Goal: Task Accomplishment & Management: Complete application form

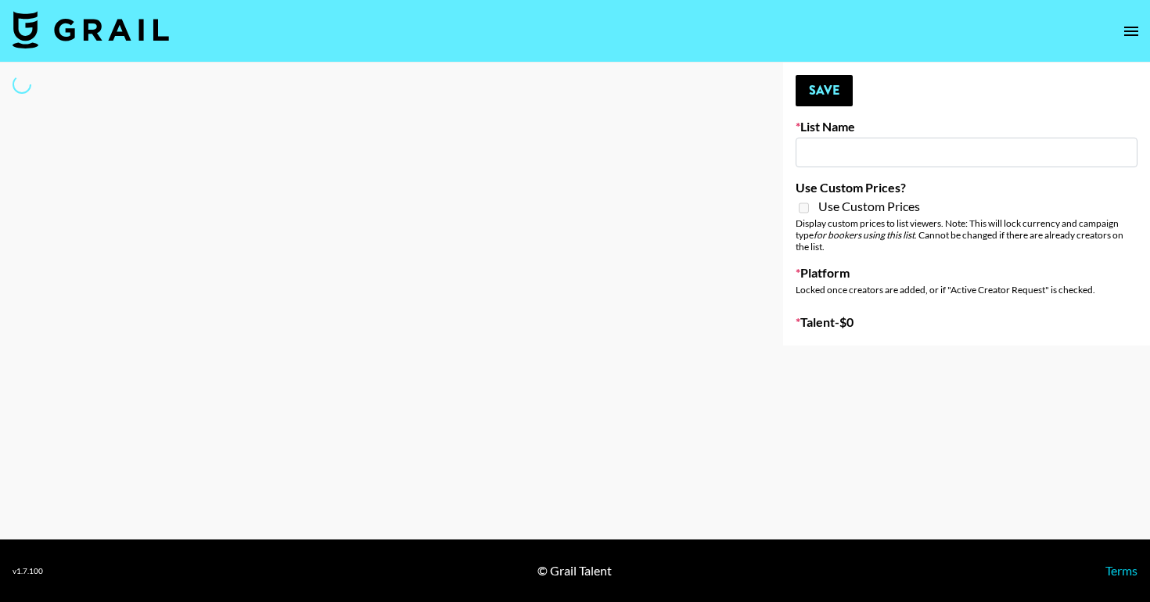
type input "Cetaphil SkinLABS brand immersion event in LDN"
select select "Song"
type input "Hetras - [DEMOGRAPHIC_DATA] creators in [GEOGRAPHIC_DATA]"
checkbox input "true"
select select "Brand"
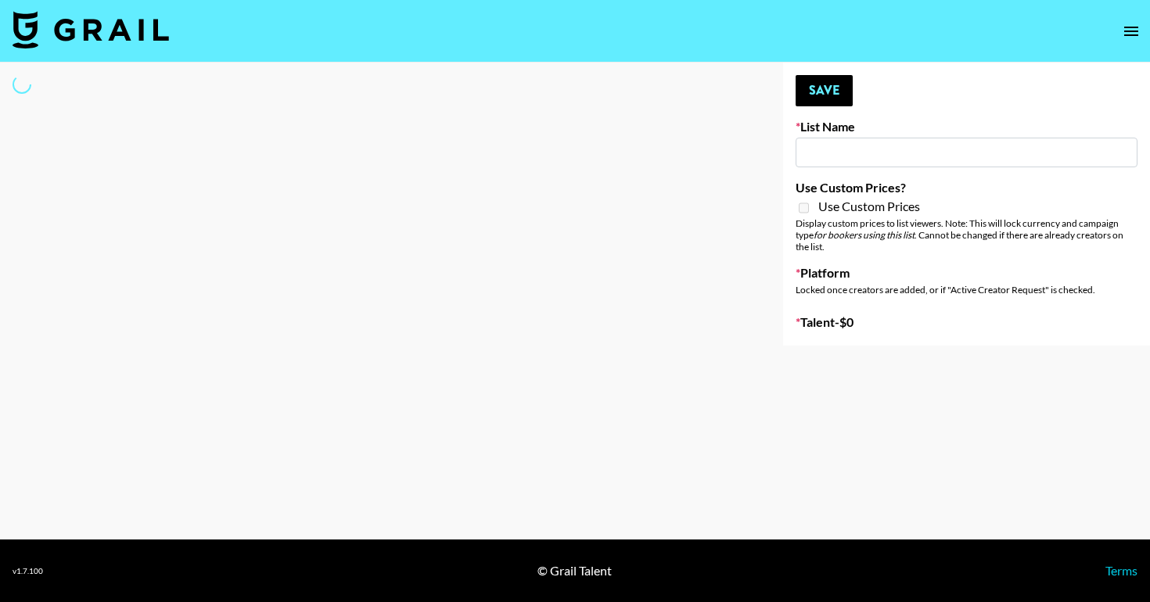
type input "Content Labs for Canva"
select select "Brand"
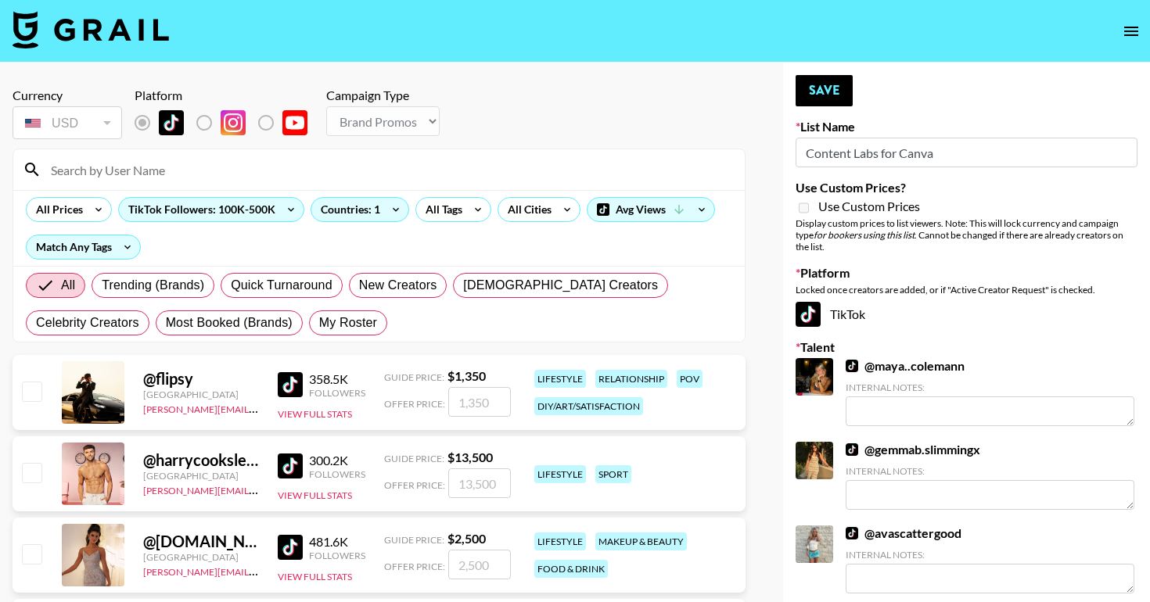
click at [357, 163] on input at bounding box center [388, 169] width 694 height 25
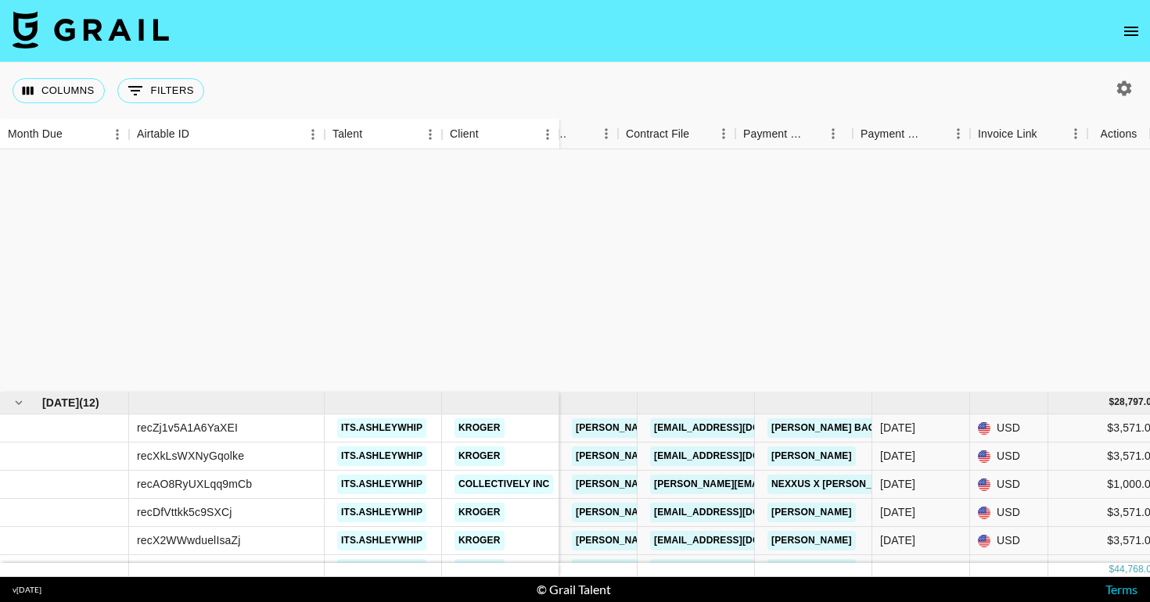
scroll to position [296, 1447]
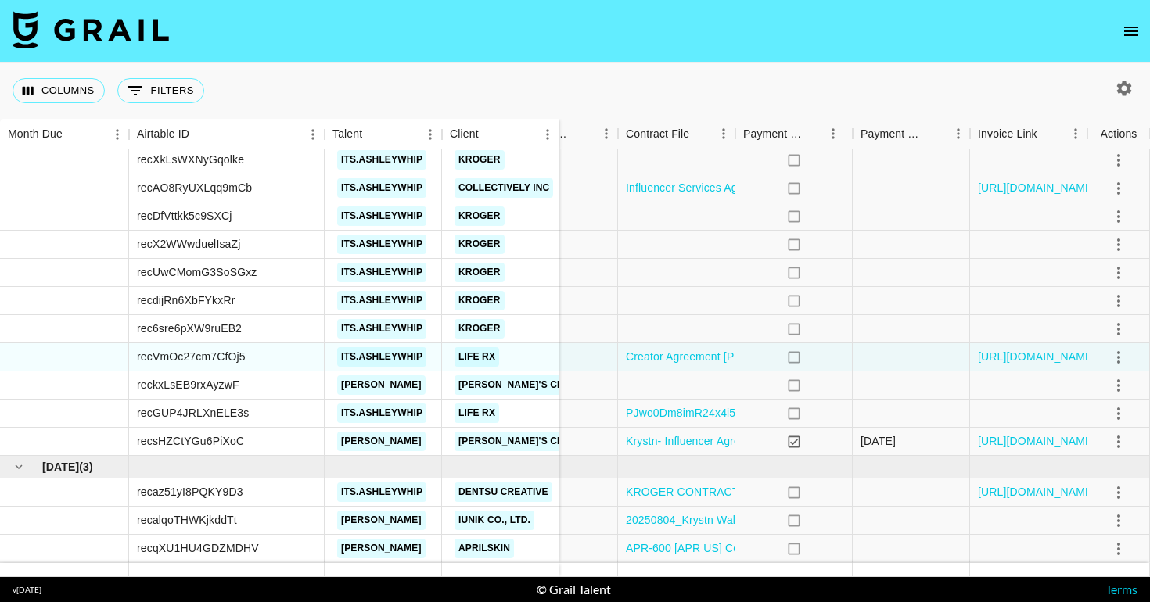
click at [1130, 34] on icon "open drawer" at bounding box center [1131, 31] width 19 height 19
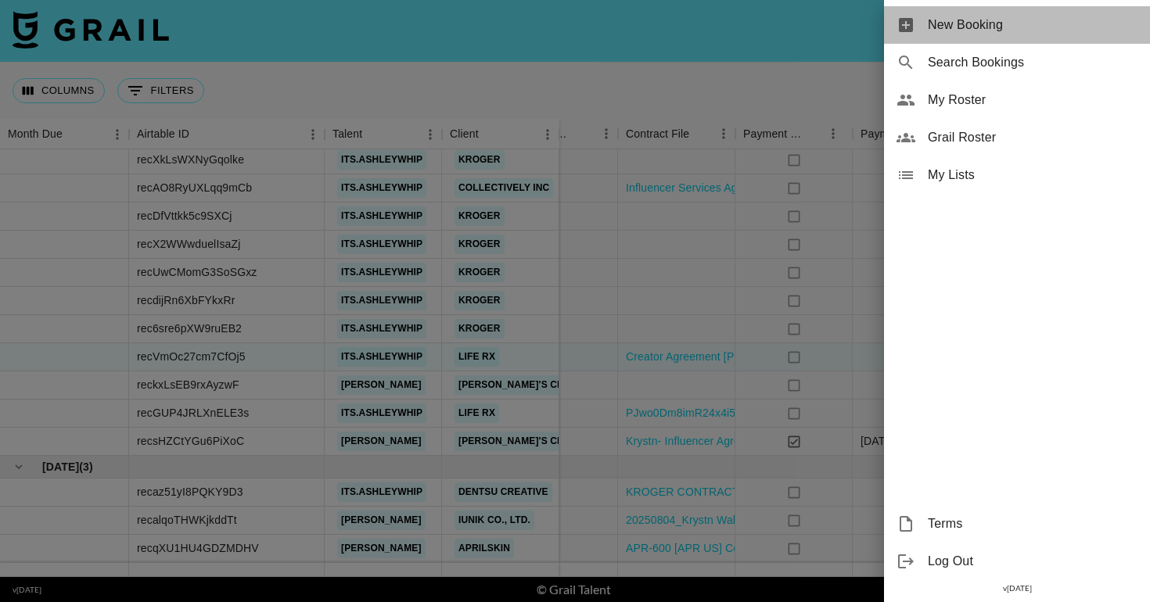
click at [1040, 19] on span "New Booking" at bounding box center [1033, 25] width 210 height 19
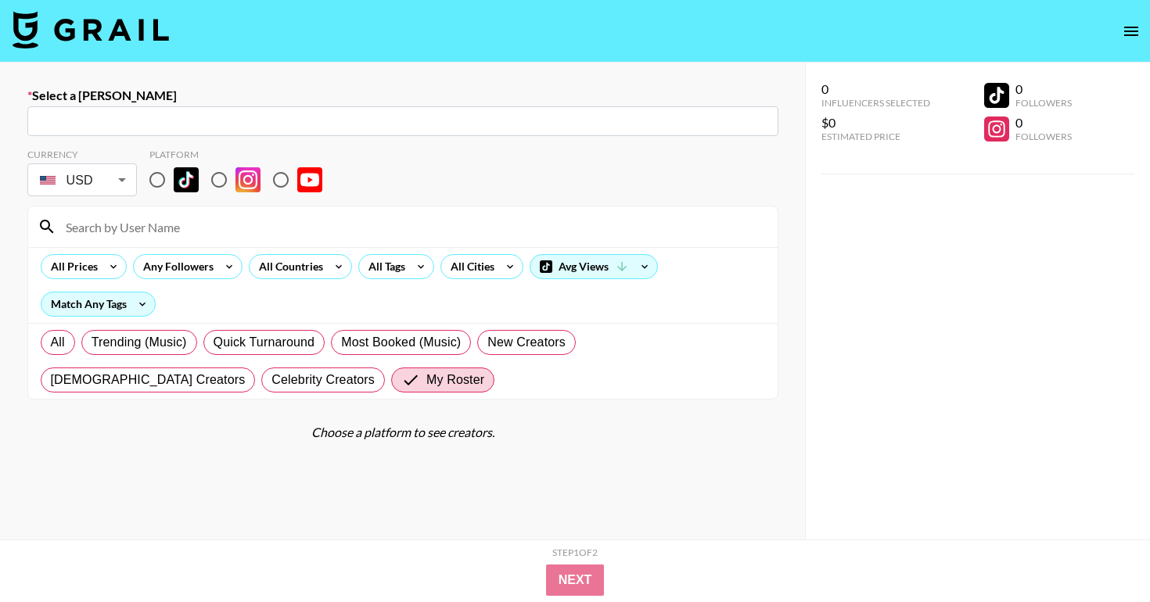
click at [215, 228] on input at bounding box center [412, 226] width 712 height 25
click at [171, 131] on div "​" at bounding box center [402, 121] width 751 height 30
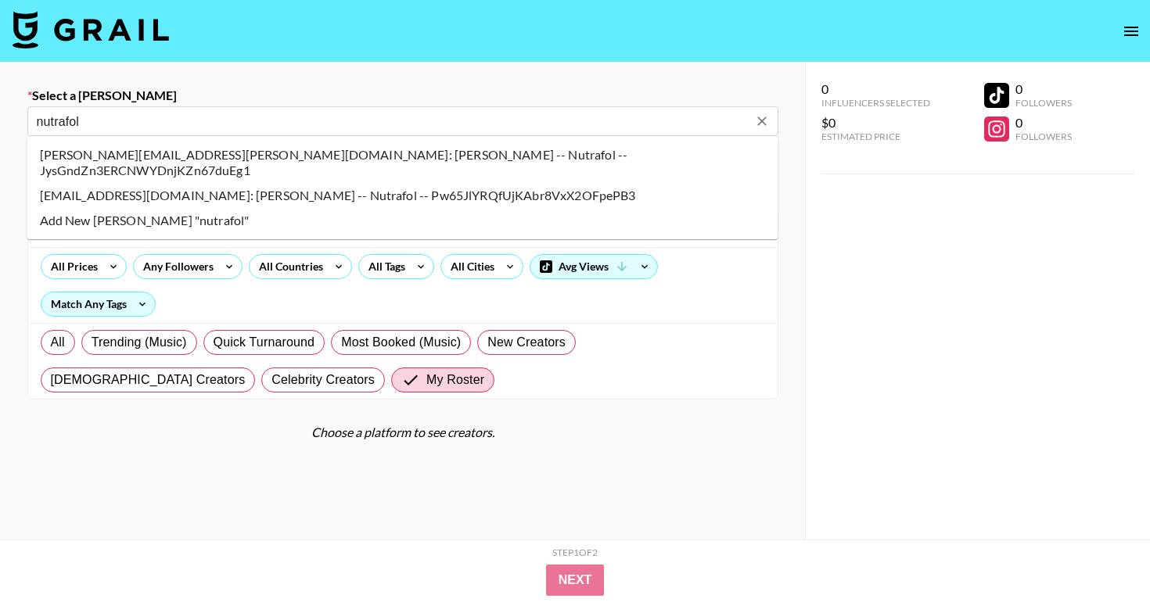
click at [95, 208] on li "Add New [PERSON_NAME] "nutrafol"" at bounding box center [402, 220] width 751 height 25
type input "Add New [PERSON_NAME] "nutrafol""
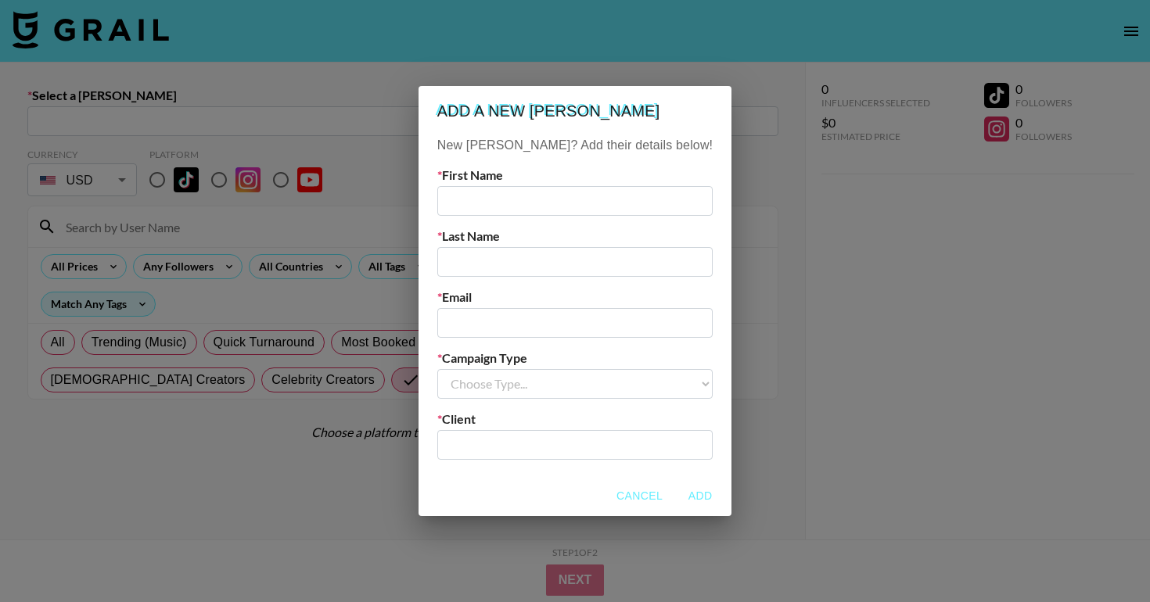
click at [476, 198] on input "text" at bounding box center [574, 201] width 275 height 30
paste input "[PERSON_NAME]"
drag, startPoint x: 522, startPoint y: 199, endPoint x: 612, endPoint y: 199, distance: 90.0
click at [612, 199] on input "[PERSON_NAME]" at bounding box center [574, 201] width 275 height 30
type input "[PERSON_NAME]"
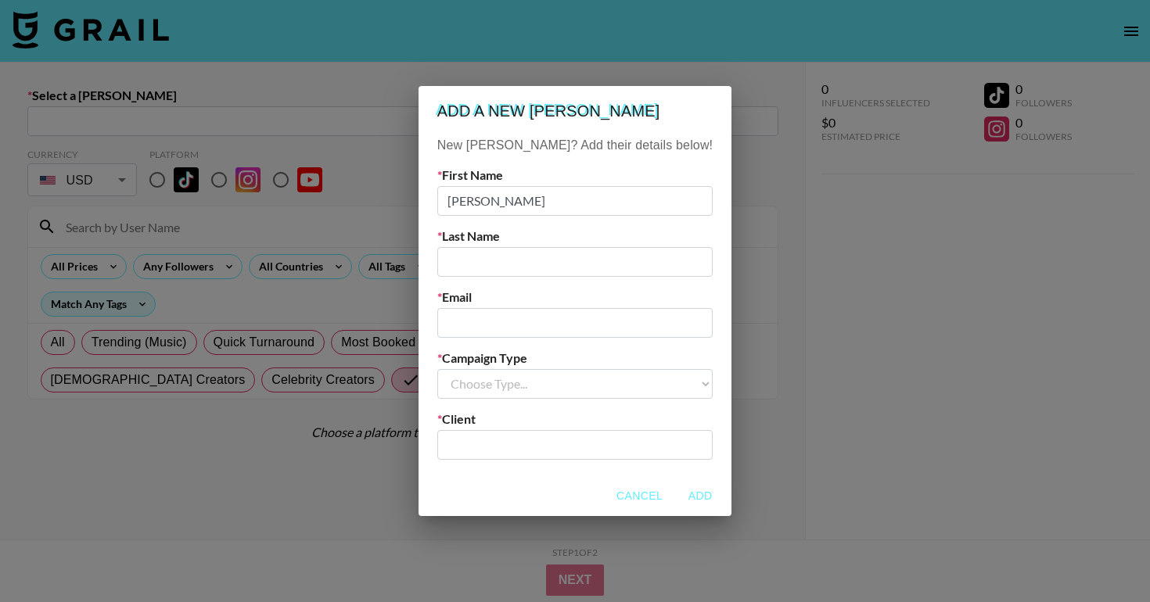
click at [556, 249] on input "text" at bounding box center [574, 262] width 275 height 30
paste input "[PERSON_NAME]"
type input "[PERSON_NAME]"
click at [503, 322] on input "email" at bounding box center [574, 323] width 275 height 30
paste input "[PERSON_NAME][EMAIL_ADDRESS][DOMAIN_NAME]"
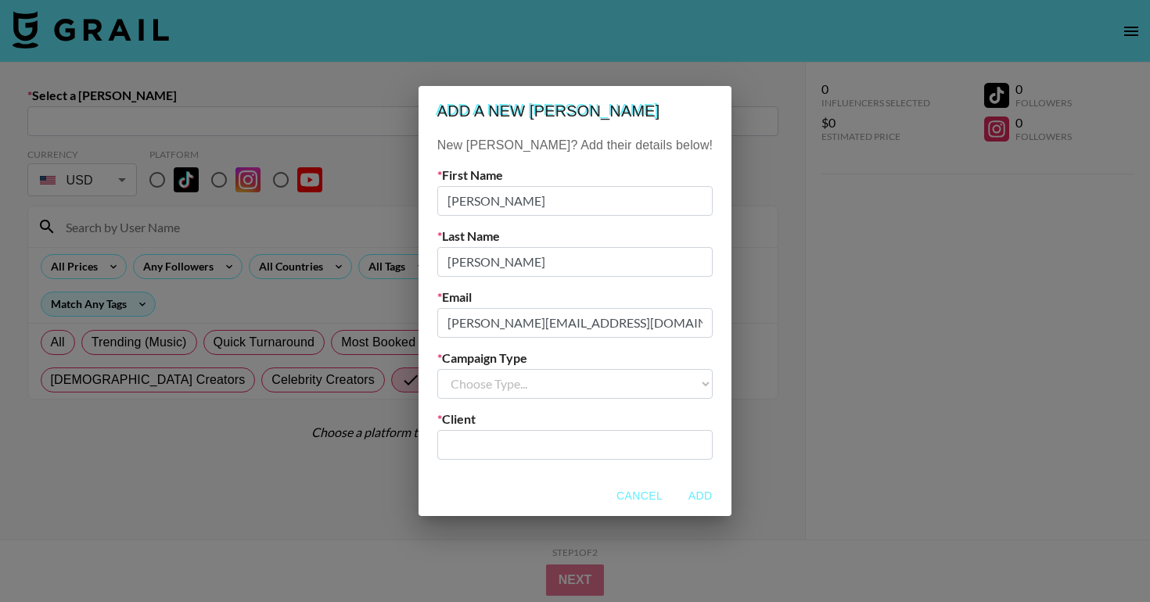
type input "[PERSON_NAME][EMAIL_ADDRESS][DOMAIN_NAME]"
click at [594, 373] on select "Choose Type... Song Promos Brand Promos" at bounding box center [574, 384] width 275 height 30
select select "Brand"
click at [469, 369] on select "Choose Type... Song Promos Brand Promos" at bounding box center [574, 384] width 275 height 30
click at [573, 444] on input "text" at bounding box center [575, 445] width 257 height 18
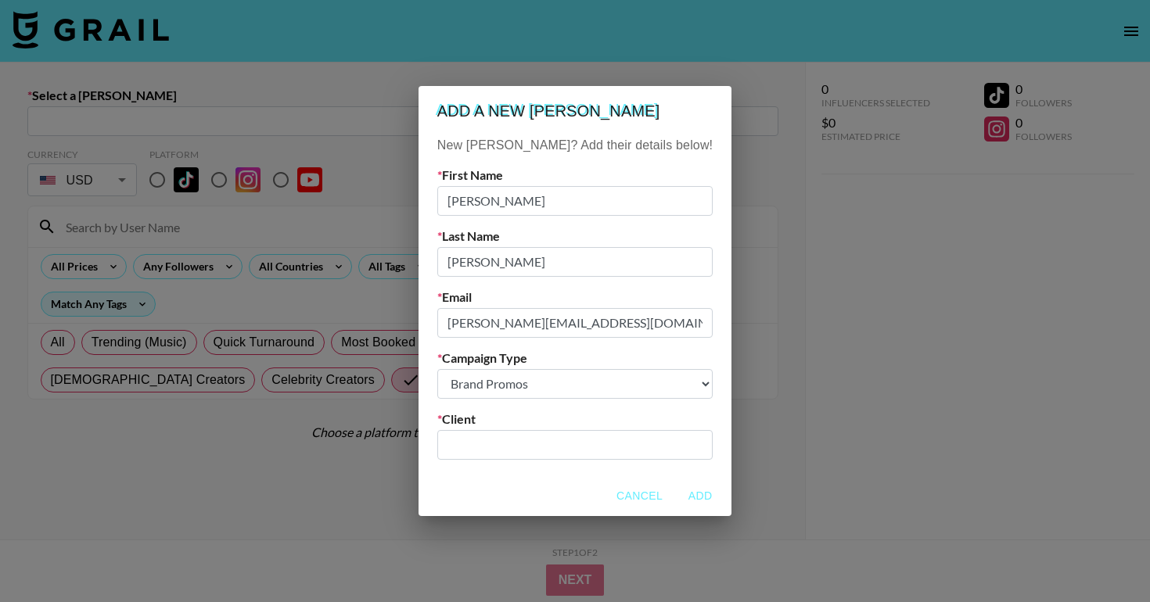
click at [545, 451] on input "text" at bounding box center [575, 445] width 257 height 18
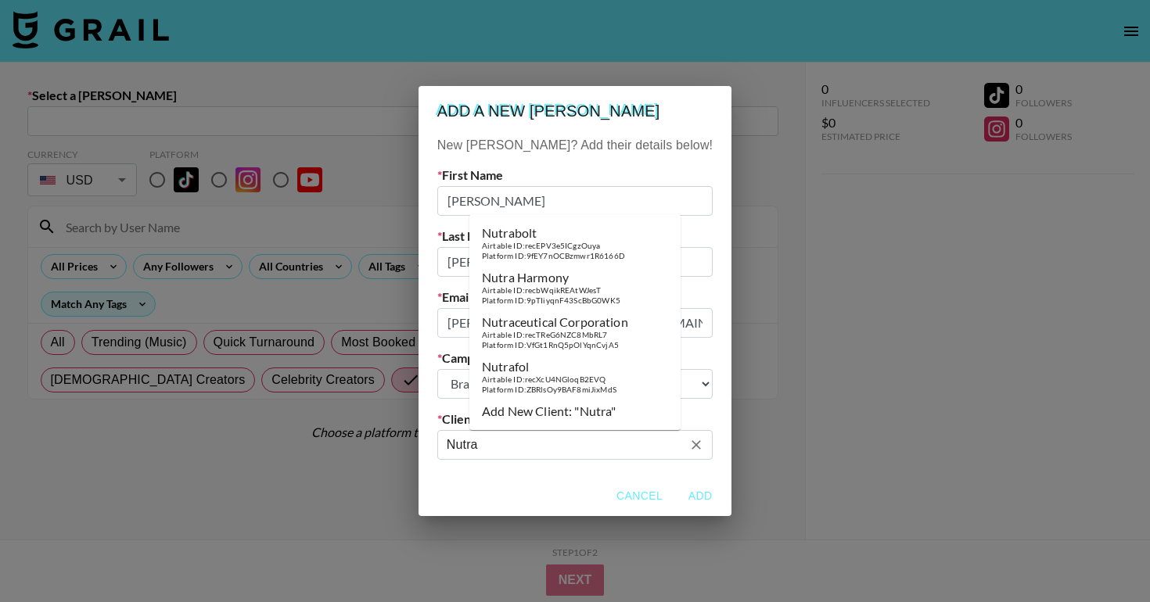
click at [581, 372] on div "Nutrafol" at bounding box center [549, 367] width 135 height 16
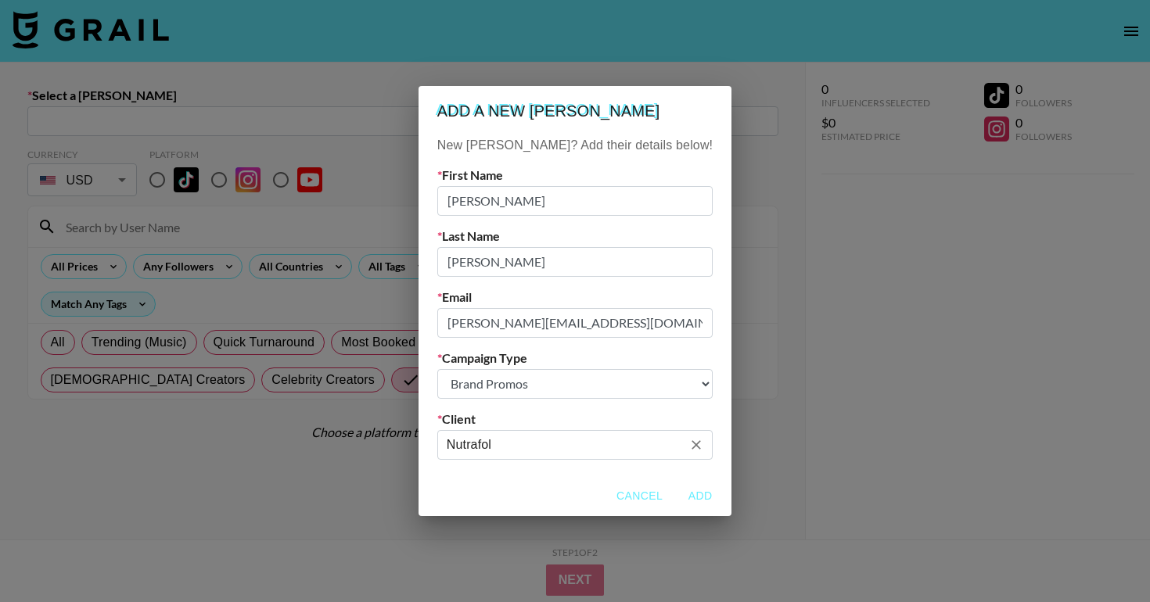
type input "Nutrafol"
click at [675, 494] on button "Add" at bounding box center [700, 496] width 50 height 29
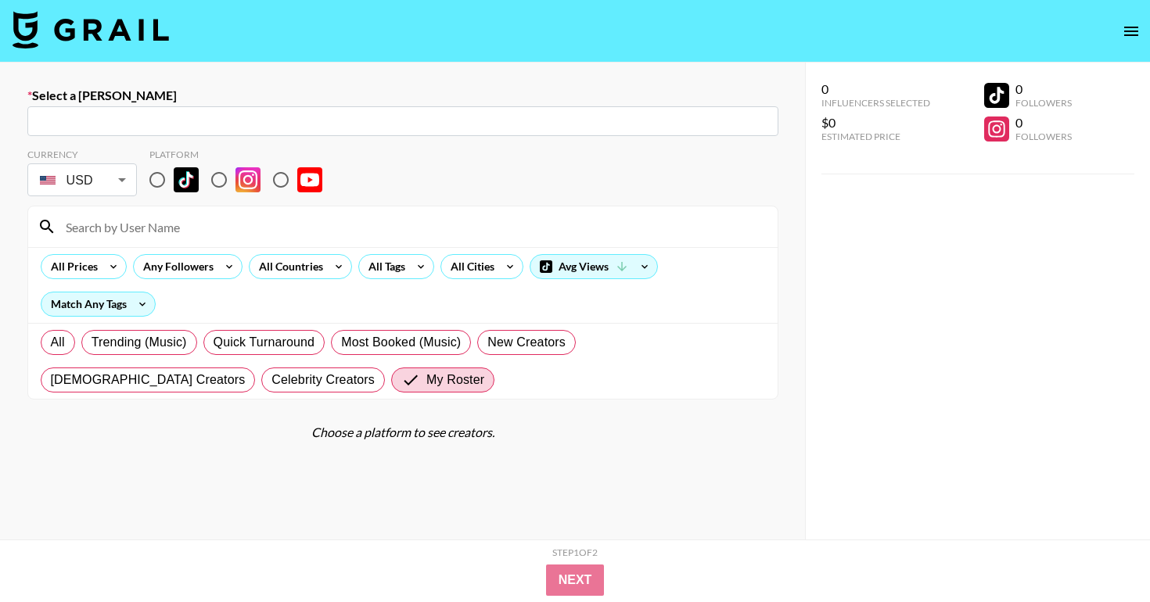
type input "[PERSON_NAME][EMAIL_ADDRESS][DOMAIN_NAME]: [PERSON_NAME] -- Nutrafol -- BvJa7Vs…"
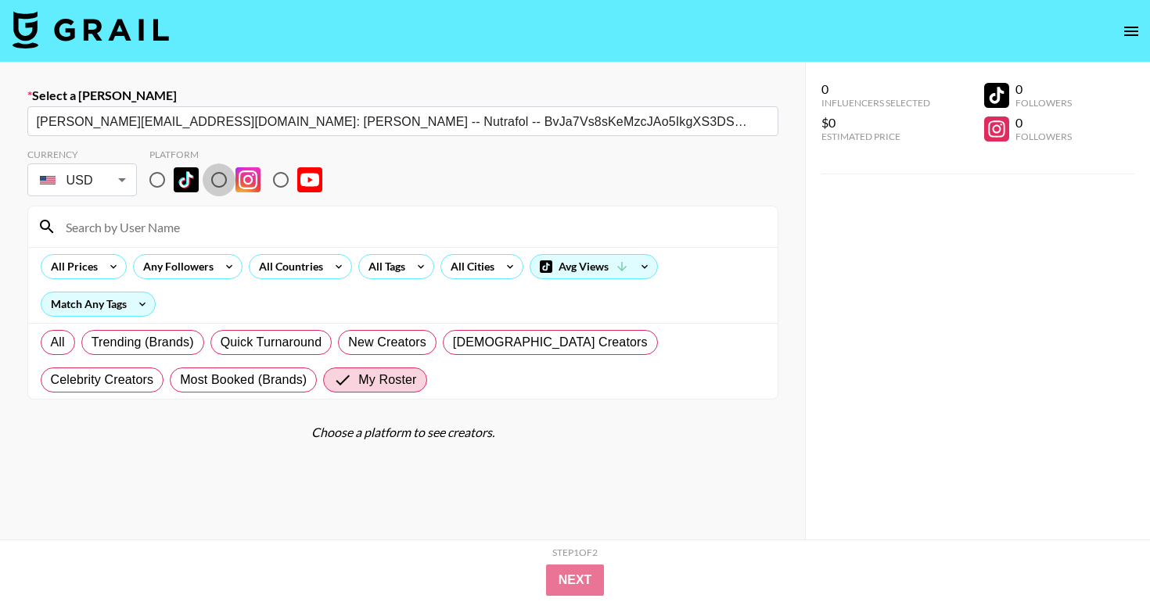
click at [213, 187] on input "radio" at bounding box center [219, 179] width 33 height 33
radio input "true"
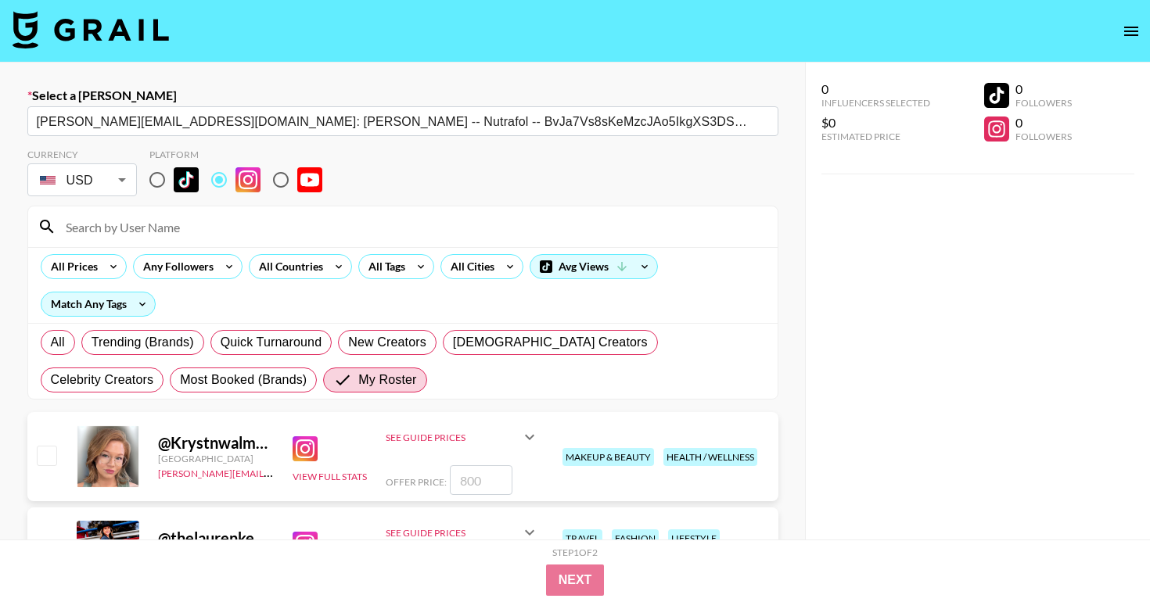
click at [210, 219] on input at bounding box center [412, 226] width 712 height 25
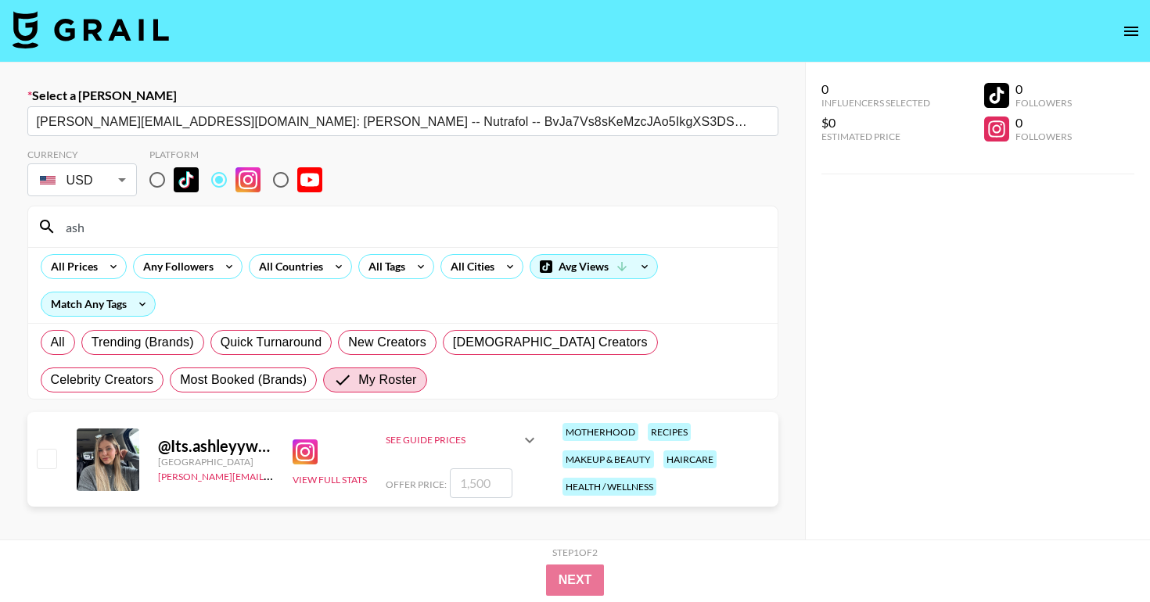
type input "ash"
click at [56, 458] on input "checkbox" at bounding box center [46, 458] width 19 height 19
checkbox input "true"
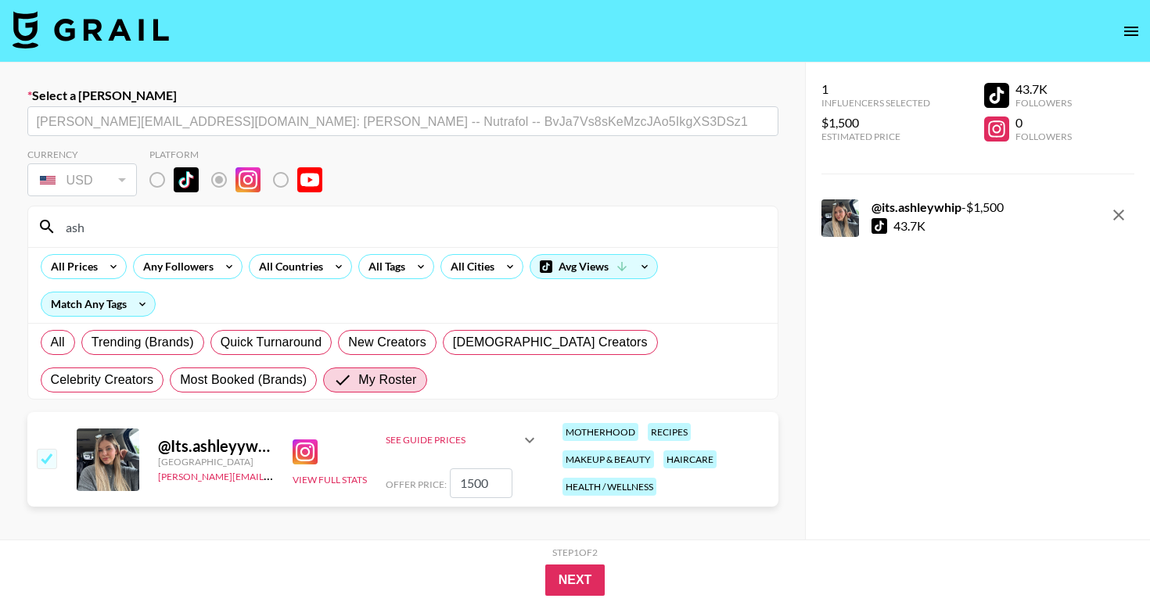
click at [490, 483] on input "1500" at bounding box center [481, 484] width 63 height 30
type input "700"
click at [583, 575] on button "Next" at bounding box center [575, 580] width 60 height 31
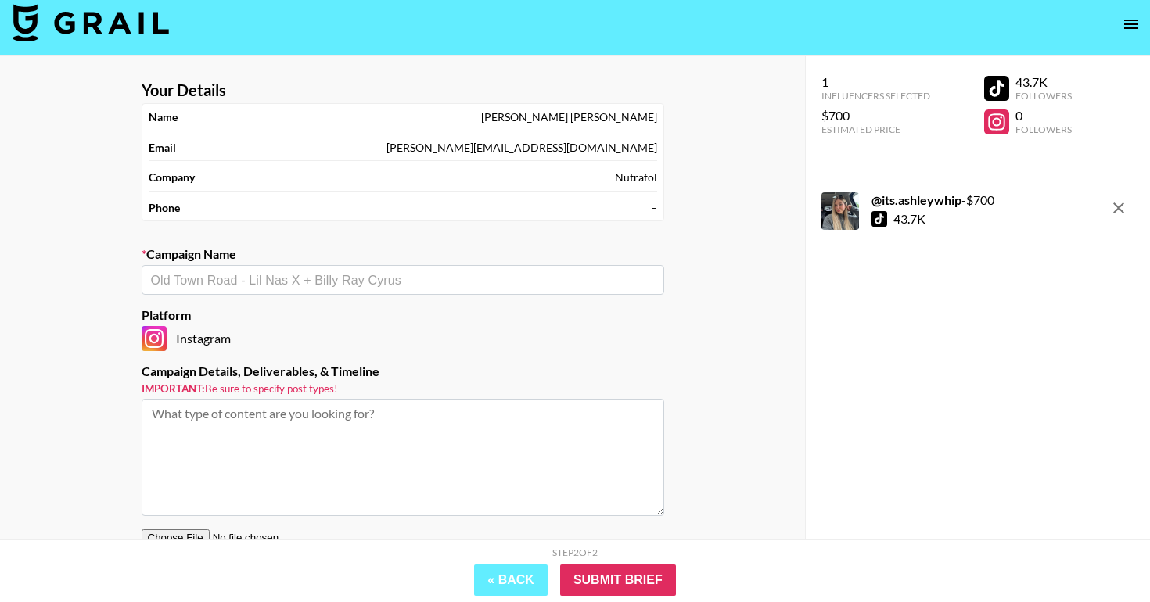
scroll to position [123, 0]
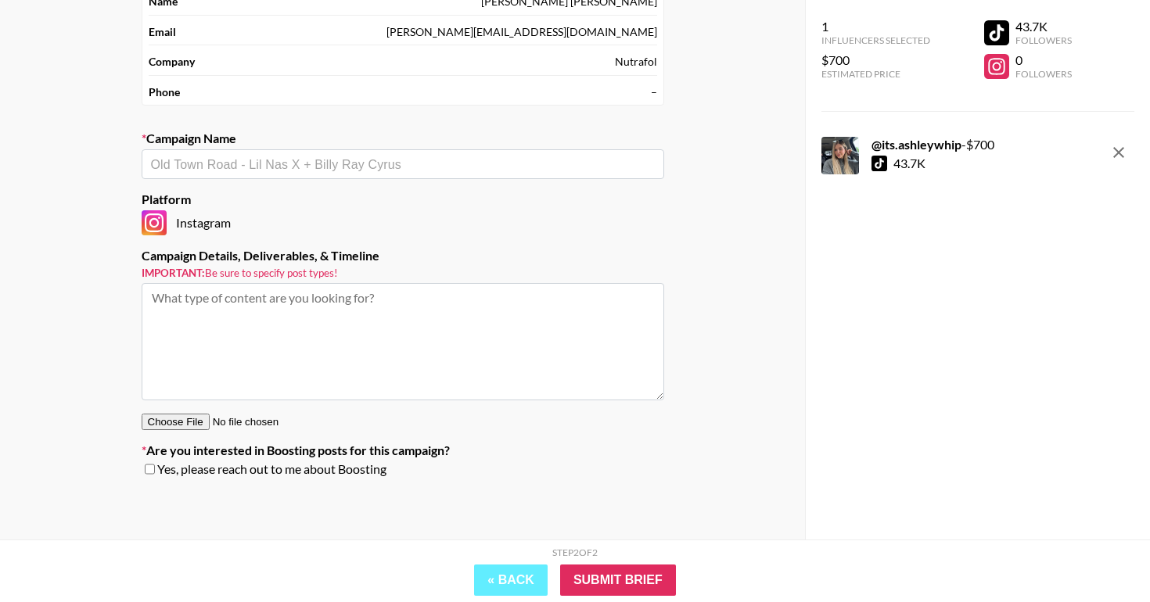
click at [271, 168] on input "text" at bounding box center [403, 165] width 504 height 18
click at [458, 207] on li "Add New Campaign: "Nutrafol Usage Rights"" at bounding box center [403, 197] width 523 height 25
type input "Nutrafol Usage Rights"
click at [594, 578] on input "Submit Brief" at bounding box center [618, 580] width 116 height 31
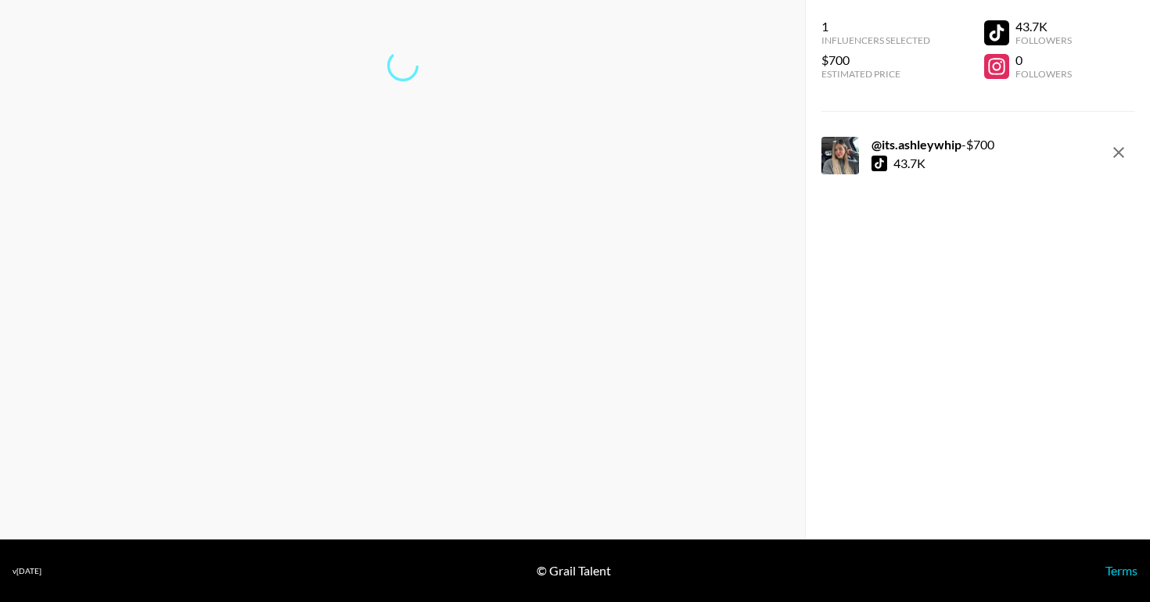
scroll to position [63, 0]
click at [400, 117] on link "Return to dashboard..." at bounding box center [402, 117] width 119 height 15
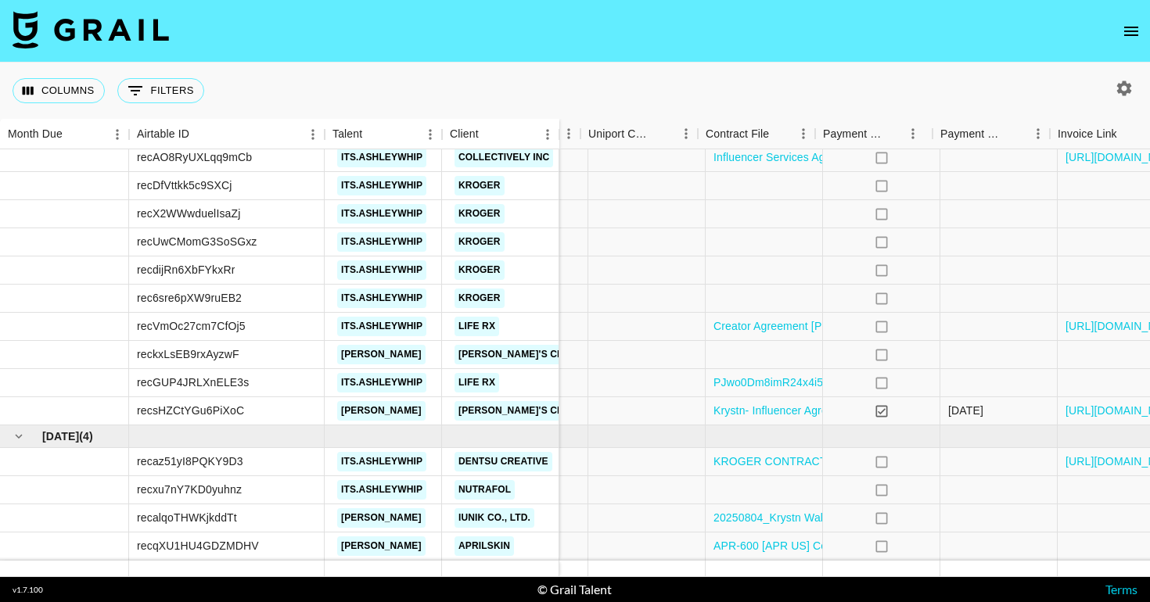
scroll to position [327, 1370]
click at [745, 489] on div at bounding box center [753, 490] width 117 height 28
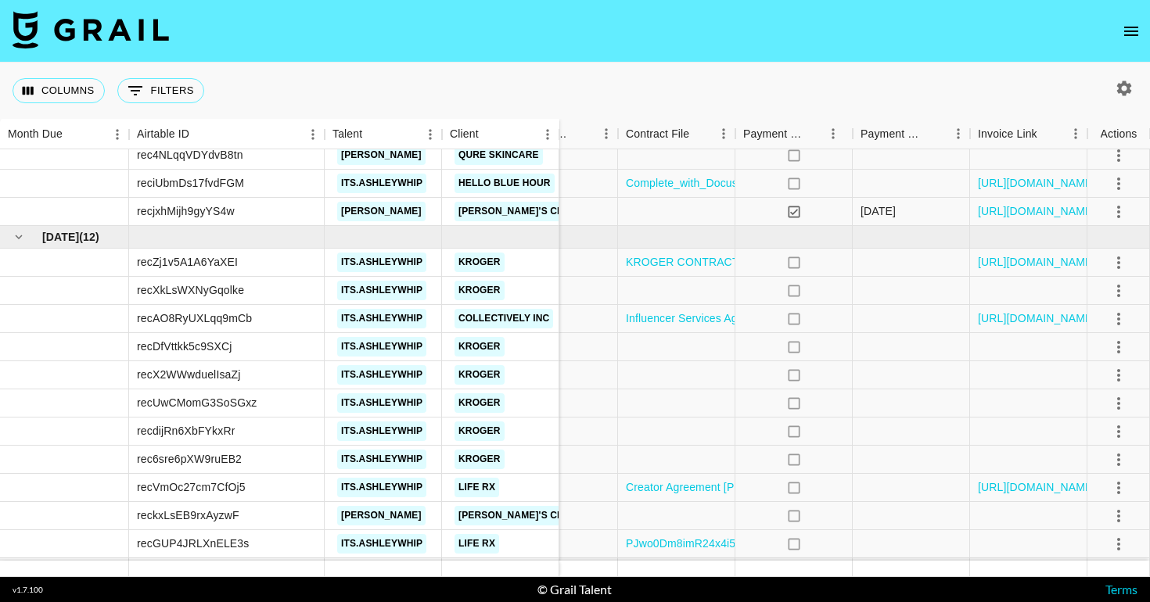
scroll to position [245, 1447]
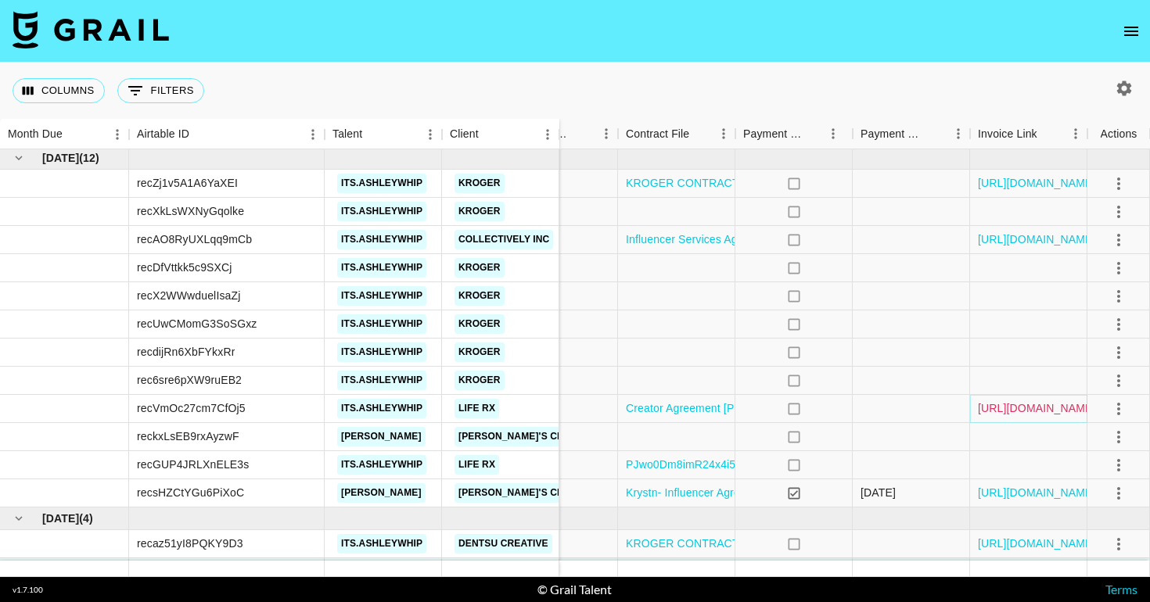
click at [1002, 404] on link "https://in.xero.com/AU2sUyw1rbVWs5RHXCs0uCUvcL6sZzSx35SJObdr" at bounding box center [1037, 408] width 118 height 16
